Goal: Navigation & Orientation: Find specific page/section

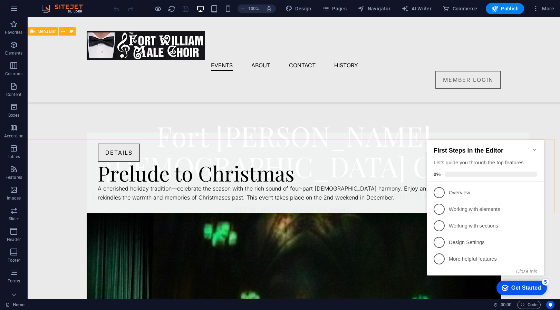
scroll to position [207, 0]
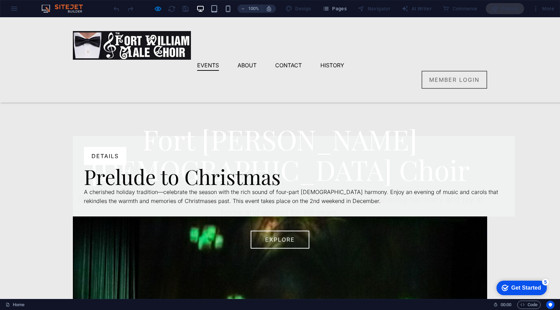
click at [103, 165] on link "details" at bounding box center [105, 156] width 42 height 18
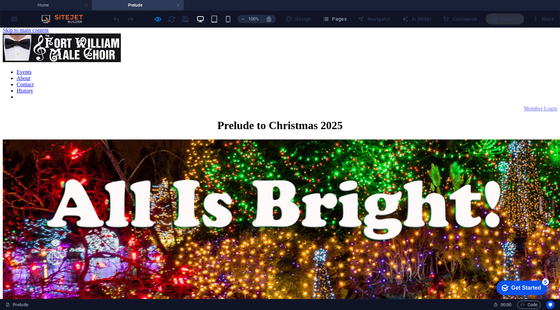
scroll to position [0, 0]
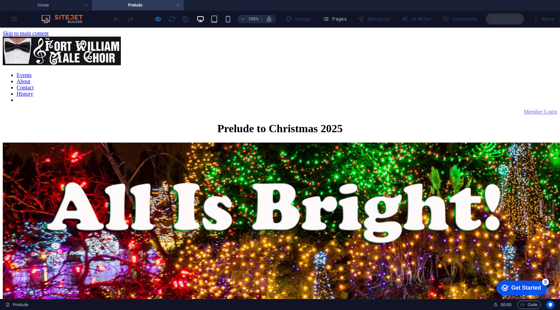
click at [137, 56] on div at bounding box center [280, 52] width 554 height 30
click at [263, 72] on nav "Events About Contact History" at bounding box center [280, 87] width 554 height 31
click at [444, 109] on div "Member Login" at bounding box center [280, 112] width 554 height 6
click at [268, 72] on nav "Events About Contact History" at bounding box center [280, 87] width 554 height 31
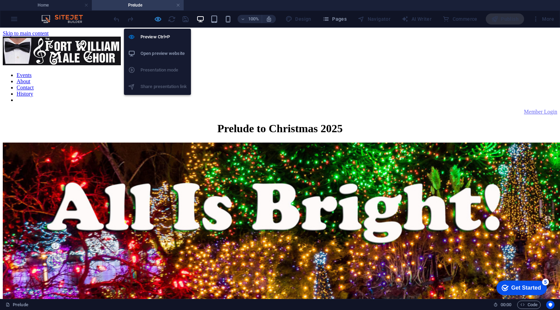
click at [157, 19] on icon "button" at bounding box center [158, 19] width 8 height 8
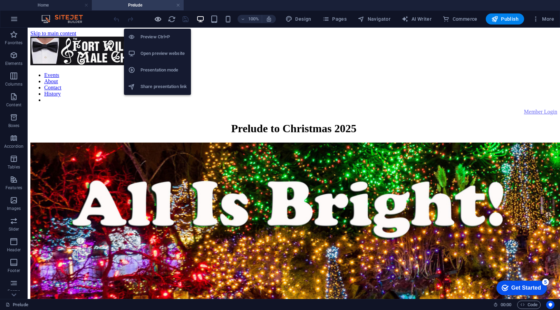
click at [157, 19] on icon "button" at bounding box center [158, 19] width 8 height 8
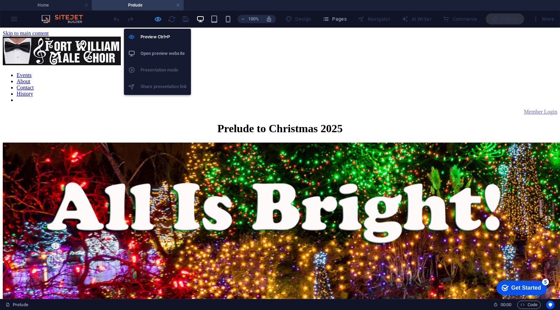
click at [157, 19] on icon "button" at bounding box center [158, 19] width 8 height 8
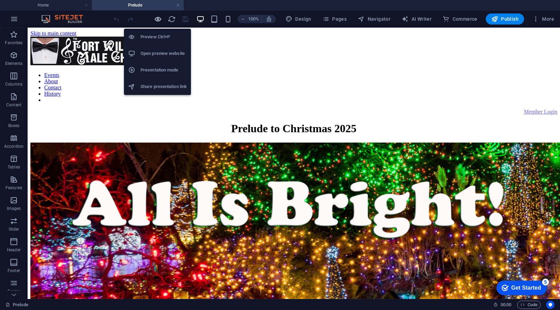
click at [157, 19] on icon "button" at bounding box center [158, 19] width 8 height 8
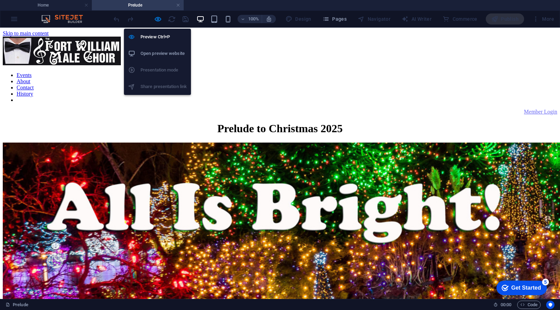
click at [154, 51] on h6 "Open preview website" at bounding box center [163, 53] width 46 height 8
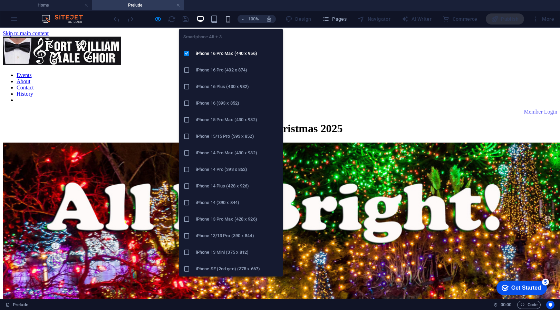
click at [228, 20] on icon "button" at bounding box center [228, 19] width 8 height 8
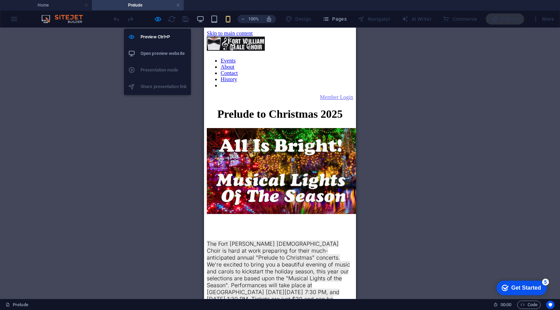
click at [157, 52] on h6 "Open preview website" at bounding box center [163, 53] width 46 height 8
